Goal: Transaction & Acquisition: Download file/media

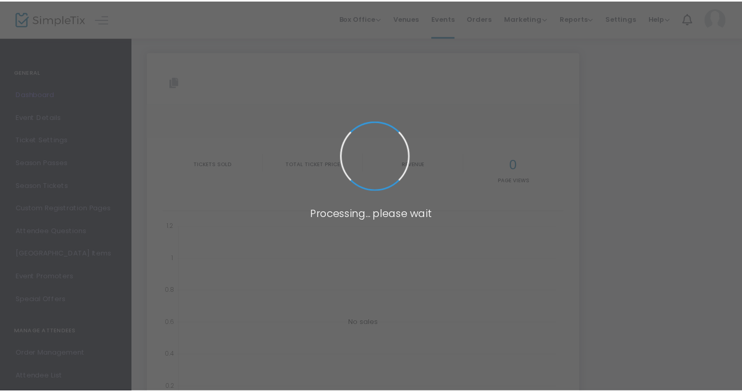
scroll to position [31, 0]
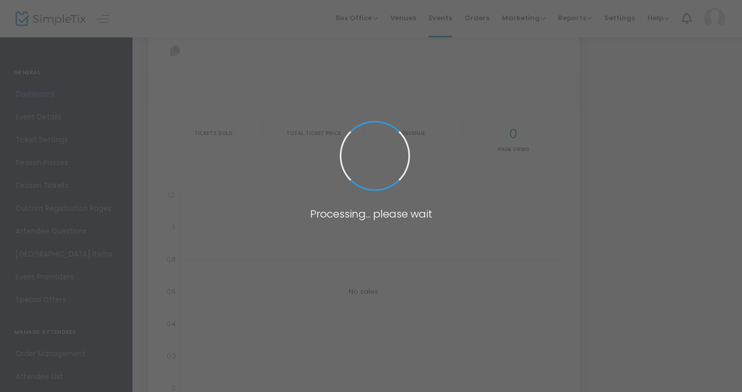
type input "[URL][DOMAIN_NAME][US_STATE]"
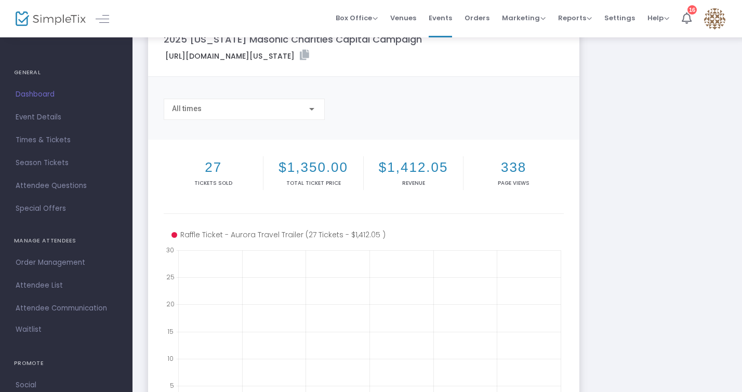
scroll to position [0, 0]
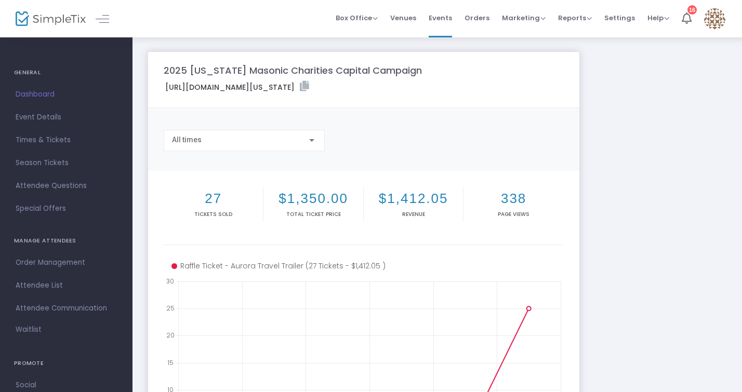
click at [210, 196] on h2 "27" at bounding box center [213, 199] width 95 height 16
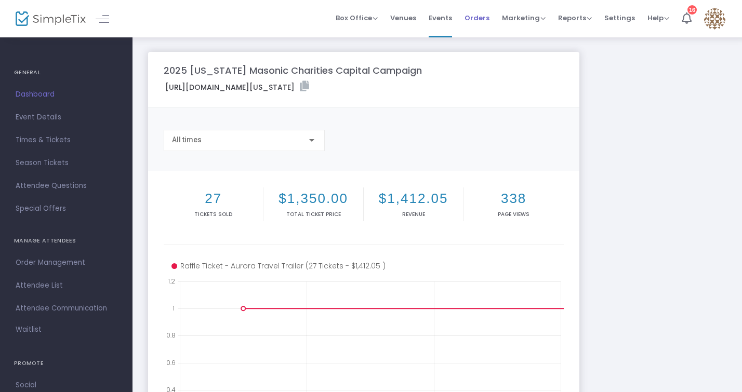
click at [474, 25] on span "Orders" at bounding box center [476, 18] width 25 height 26
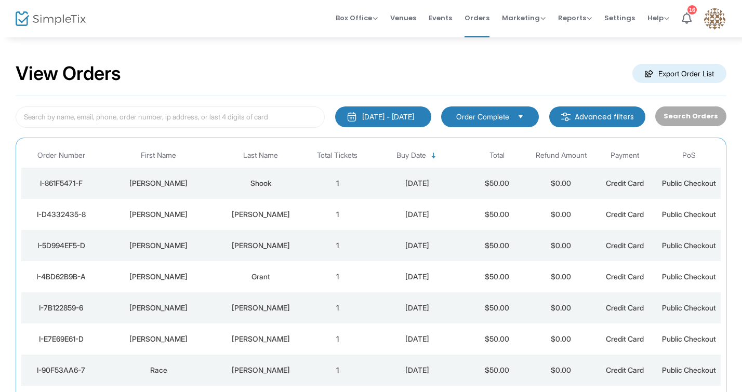
click at [685, 81] on m-button "Export Order List" at bounding box center [679, 73] width 94 height 19
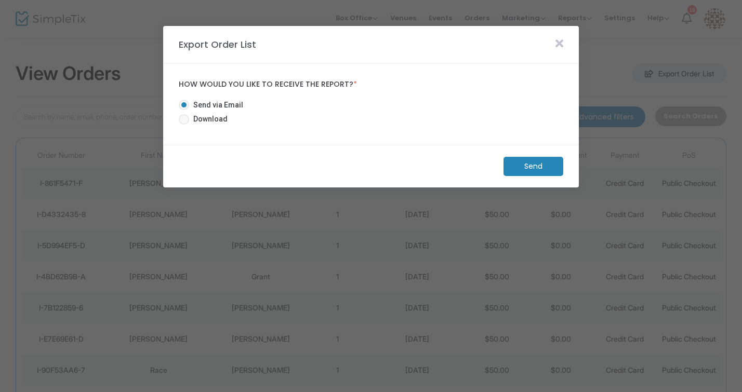
click at [196, 112] on mat-radio-button "Send via Email" at bounding box center [215, 107] width 73 height 15
click at [196, 119] on span "Download" at bounding box center [208, 119] width 38 height 11
click at [184, 125] on input "Download" at bounding box center [183, 125] width 1 height 1
radio input "true"
click at [527, 168] on m-button "Download" at bounding box center [524, 166] width 77 height 19
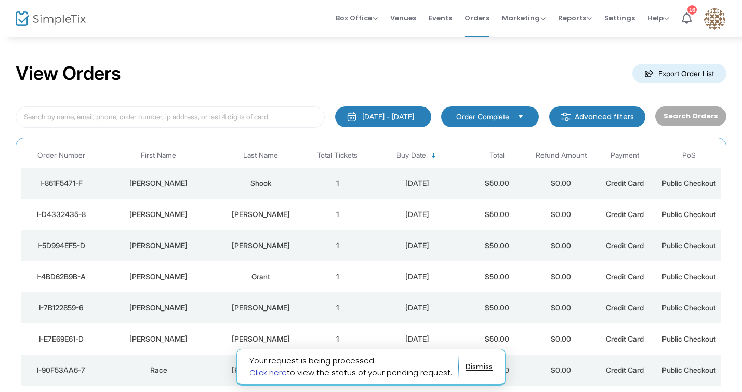
click at [271, 370] on link "Click here" at bounding box center [267, 372] width 37 height 11
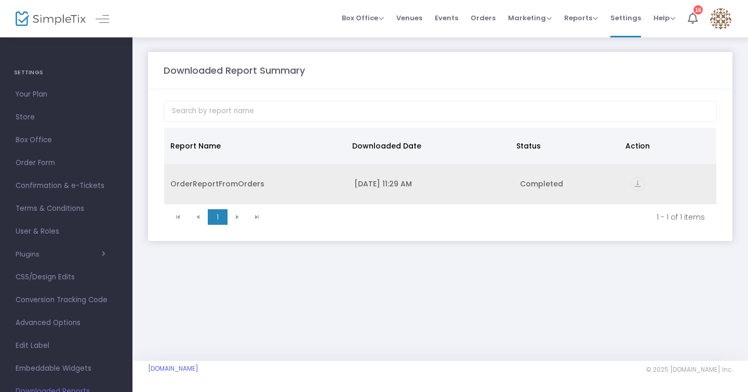
click at [637, 185] on icon "vertical_align_bottom" at bounding box center [638, 184] width 14 height 14
